Goal: Navigation & Orientation: Find specific page/section

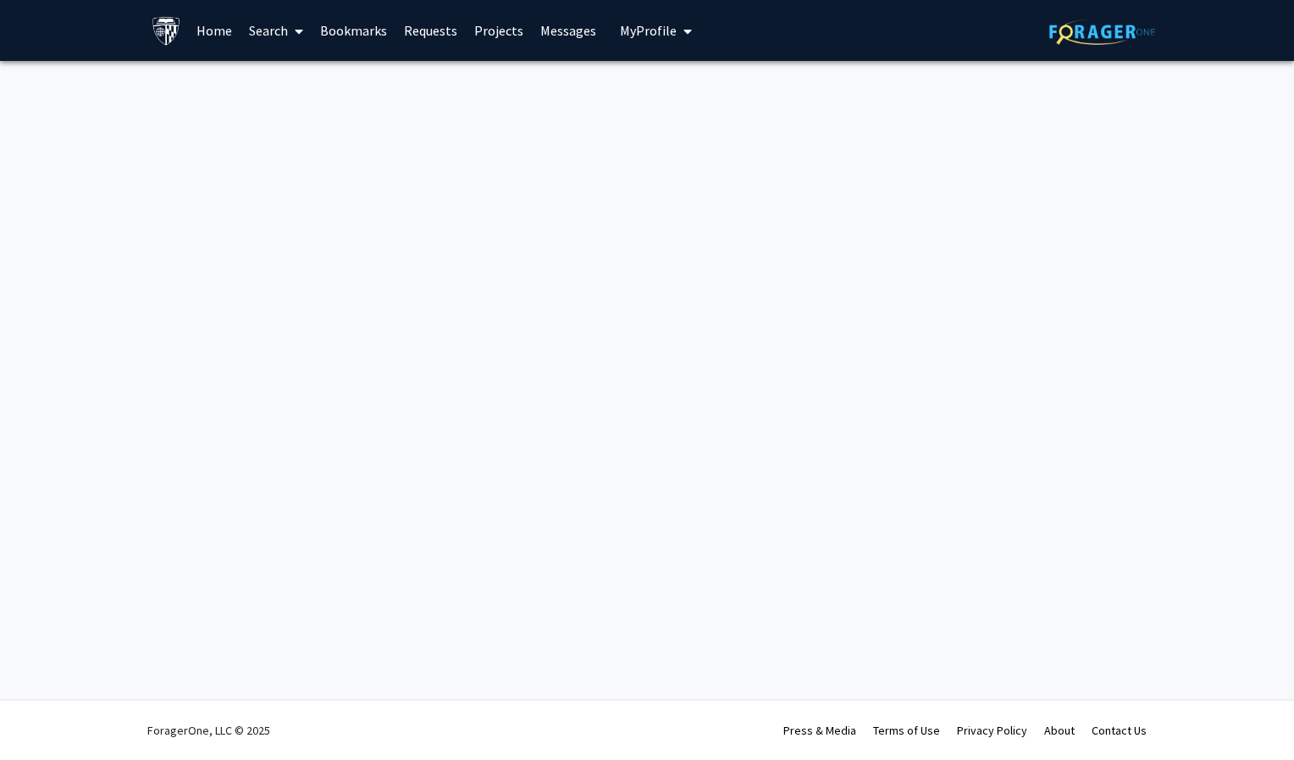
click at [279, 29] on link "Search" at bounding box center [275, 30] width 71 height 59
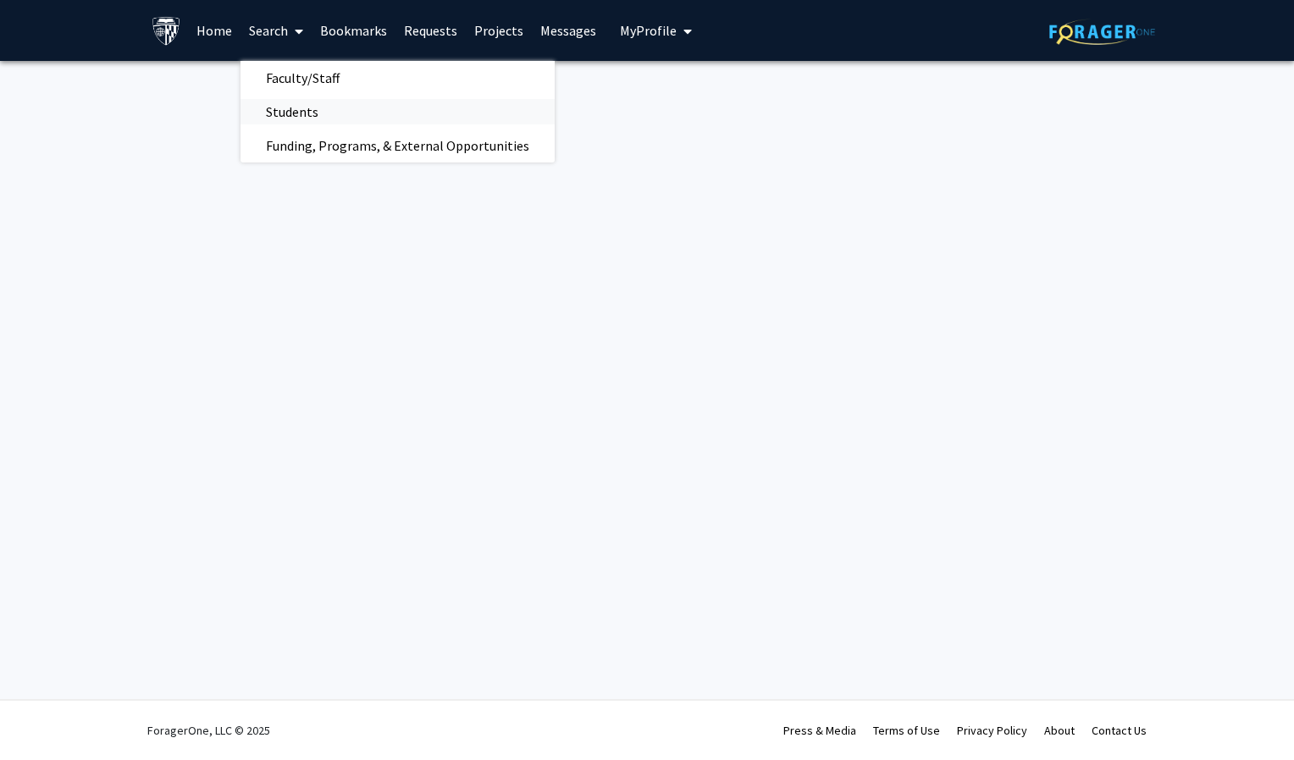
click at [286, 112] on span "Students" at bounding box center [291, 112] width 103 height 34
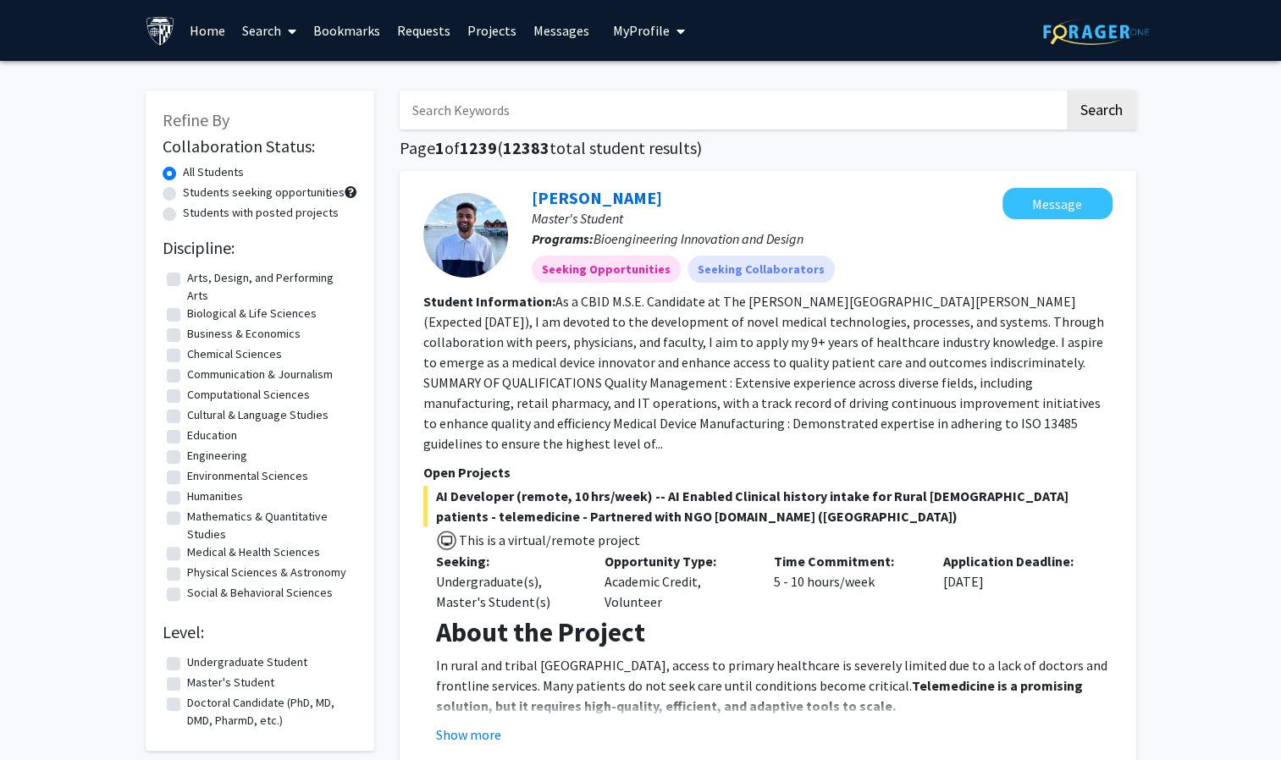
click at [494, 38] on link "Projects" at bounding box center [492, 30] width 66 height 59
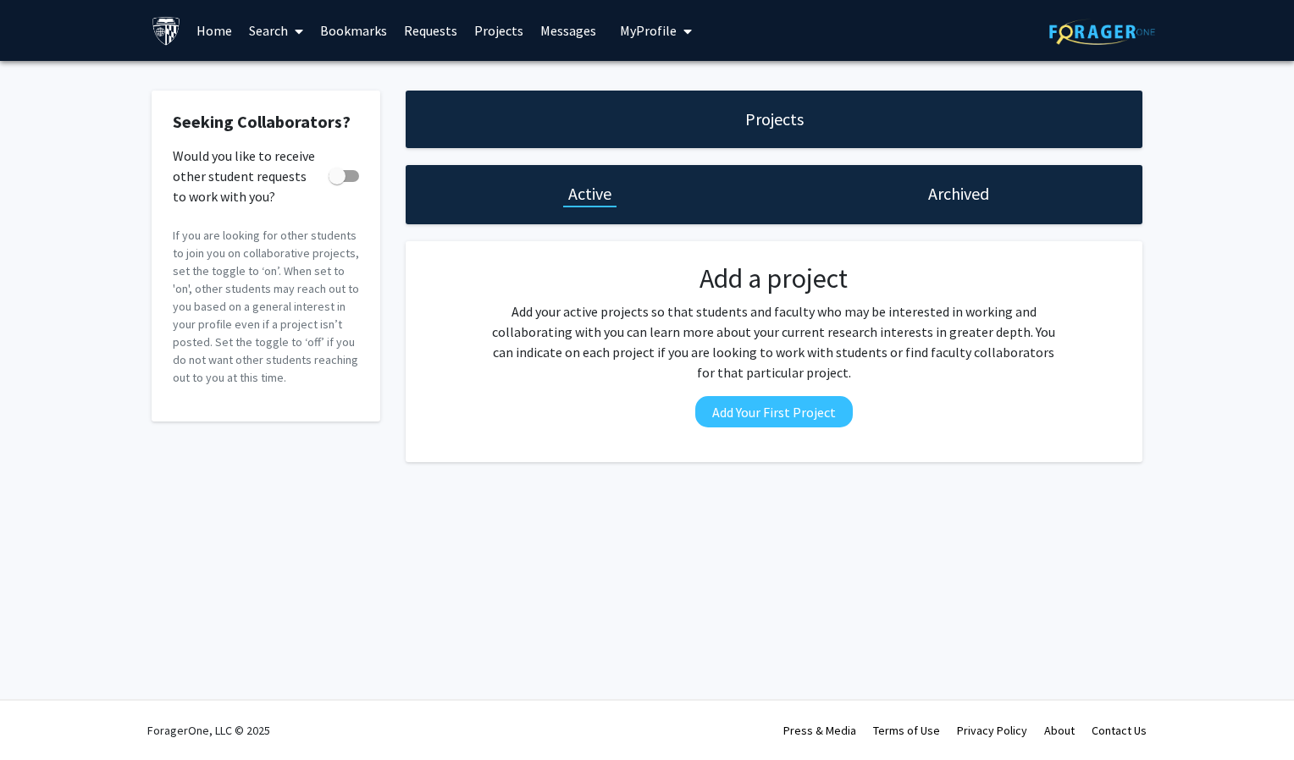
click at [223, 38] on link "Home" at bounding box center [214, 30] width 52 height 59
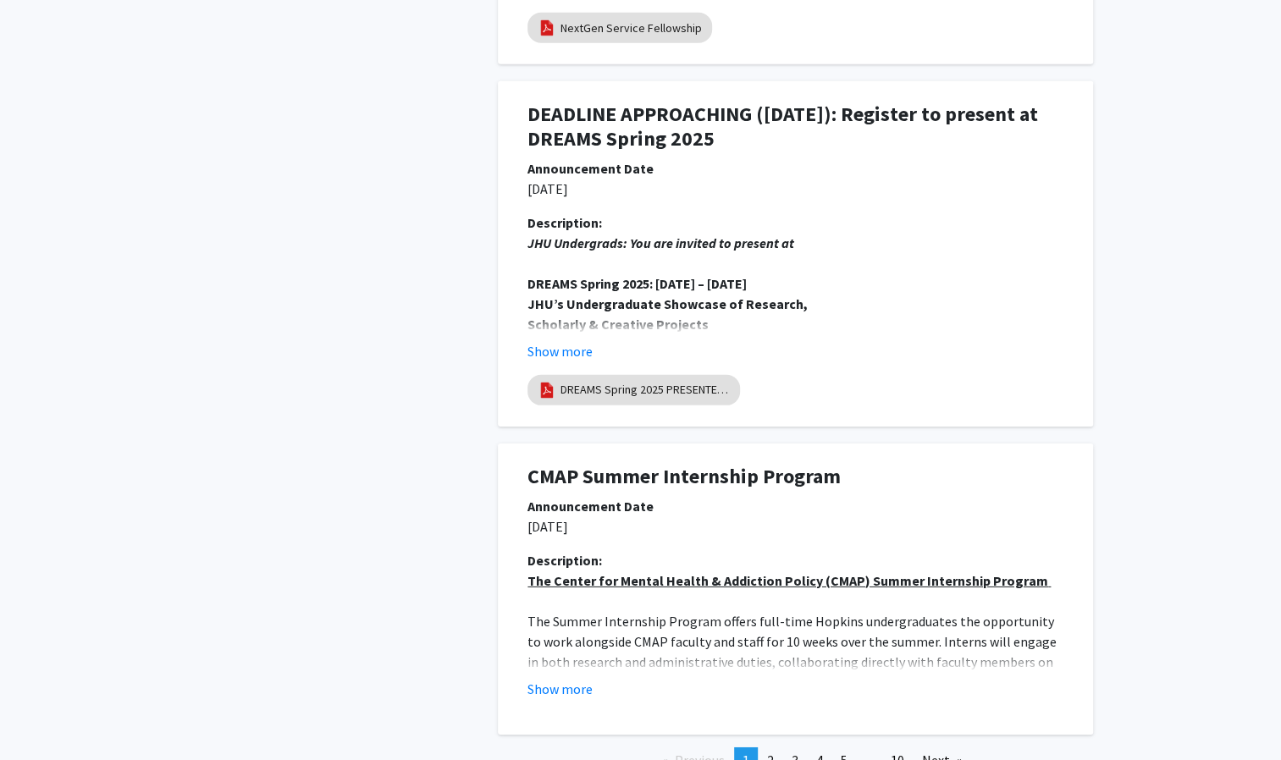
scroll to position [2946, 0]
